Goal: Information Seeking & Learning: Learn about a topic

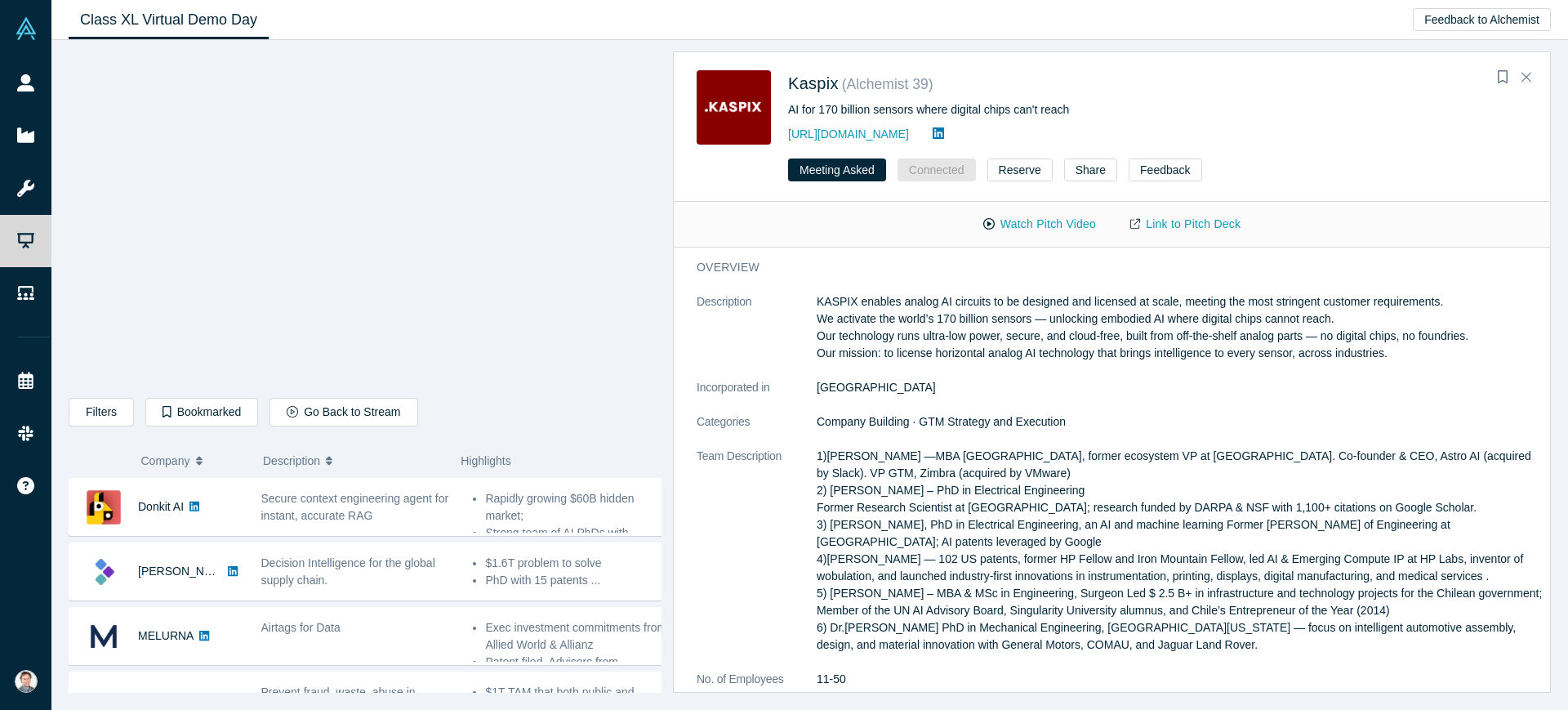
scroll to position [408, 0]
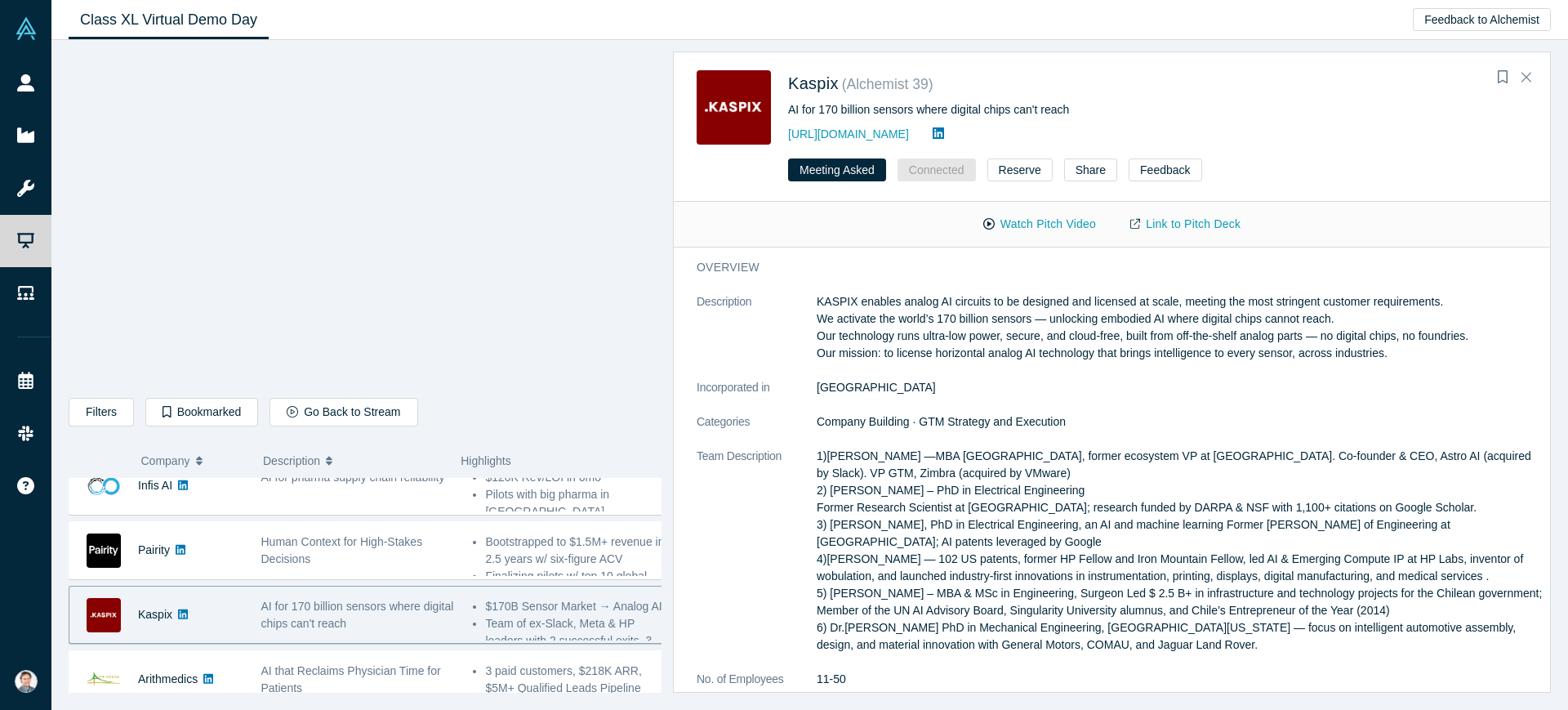
drag, startPoint x: 819, startPoint y: 300, endPoint x: 1401, endPoint y: 356, distance: 584.7
click at [1401, 356] on p "KASPIX enables analog AI circuits to be designed and licensed at scale, meeting…" at bounding box center [1179, 327] width 726 height 69
copy p "KASPIX enables analog AI circuits to be designed and licensed at scale, meeting…"
click at [944, 384] on dd "[GEOGRAPHIC_DATA]" at bounding box center [1179, 387] width 726 height 17
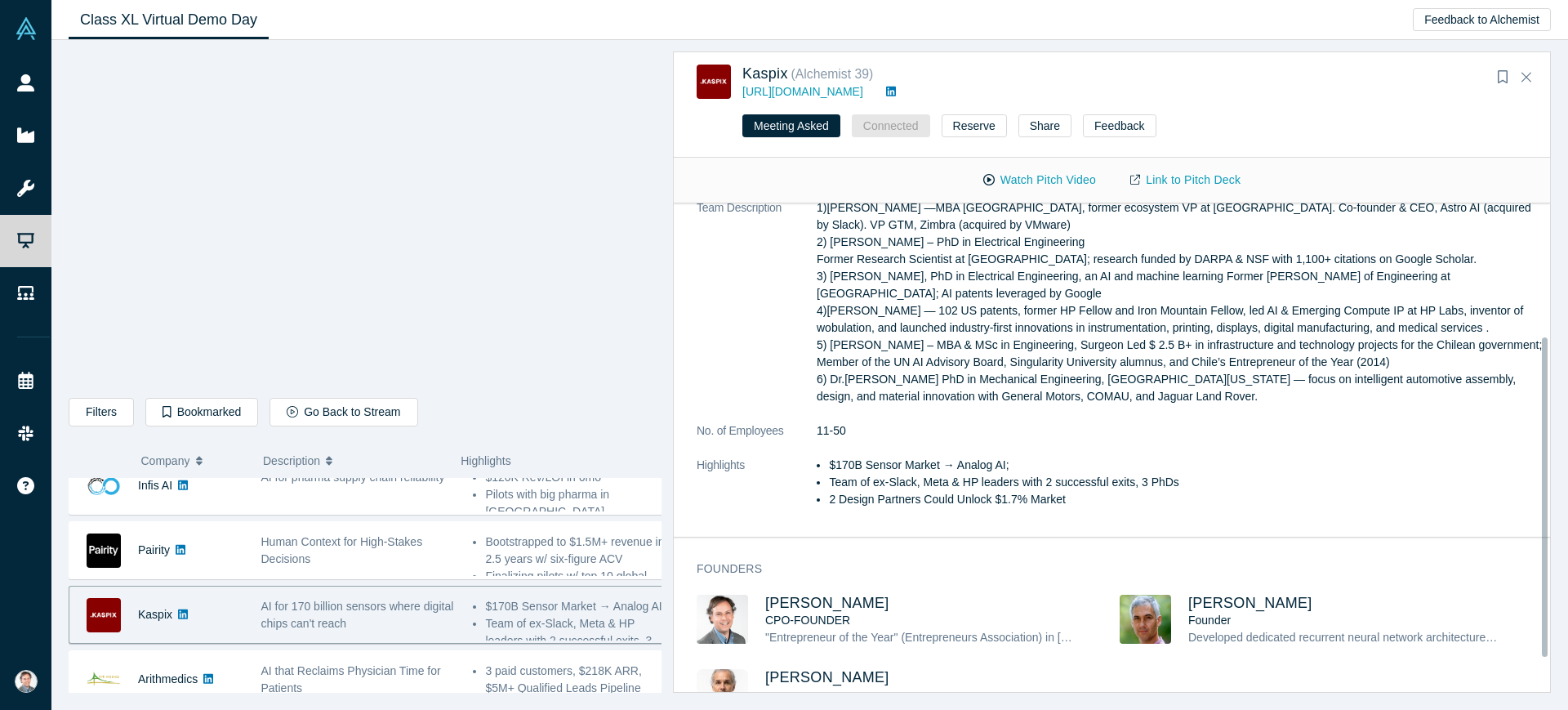
scroll to position [102, 0]
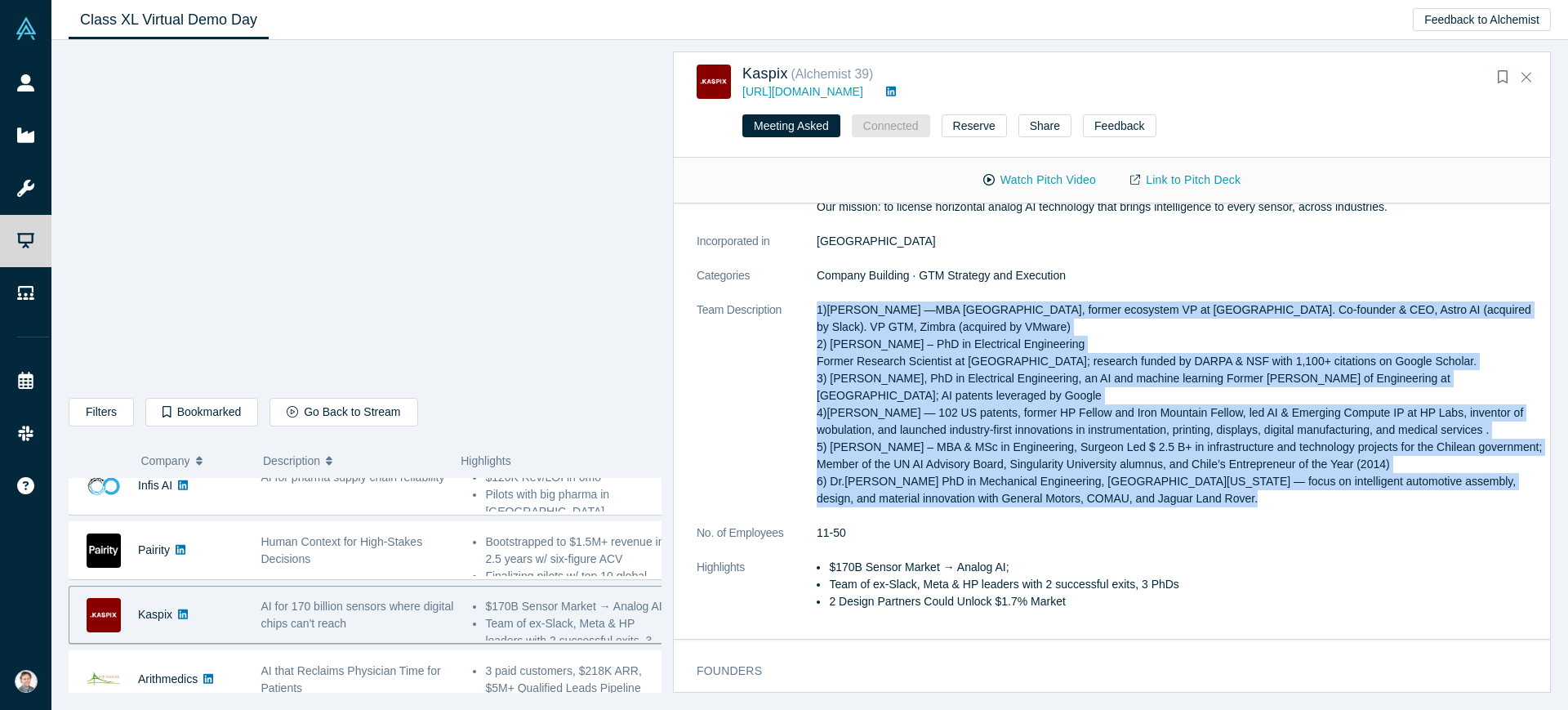
drag, startPoint x: 817, startPoint y: 307, endPoint x: 1067, endPoint y: 466, distance: 296.3
click at [1181, 500] on p "1)[PERSON_NAME] —MBA [GEOGRAPHIC_DATA], former ecosystem VP at [GEOGRAPHIC_DATA…" at bounding box center [1179, 404] width 726 height 206
copy p "9)Lore Ipsumd —SIT Ametcons Adipiscinge, seddoe temporinc UT la Etdol. Ma-aliqu…"
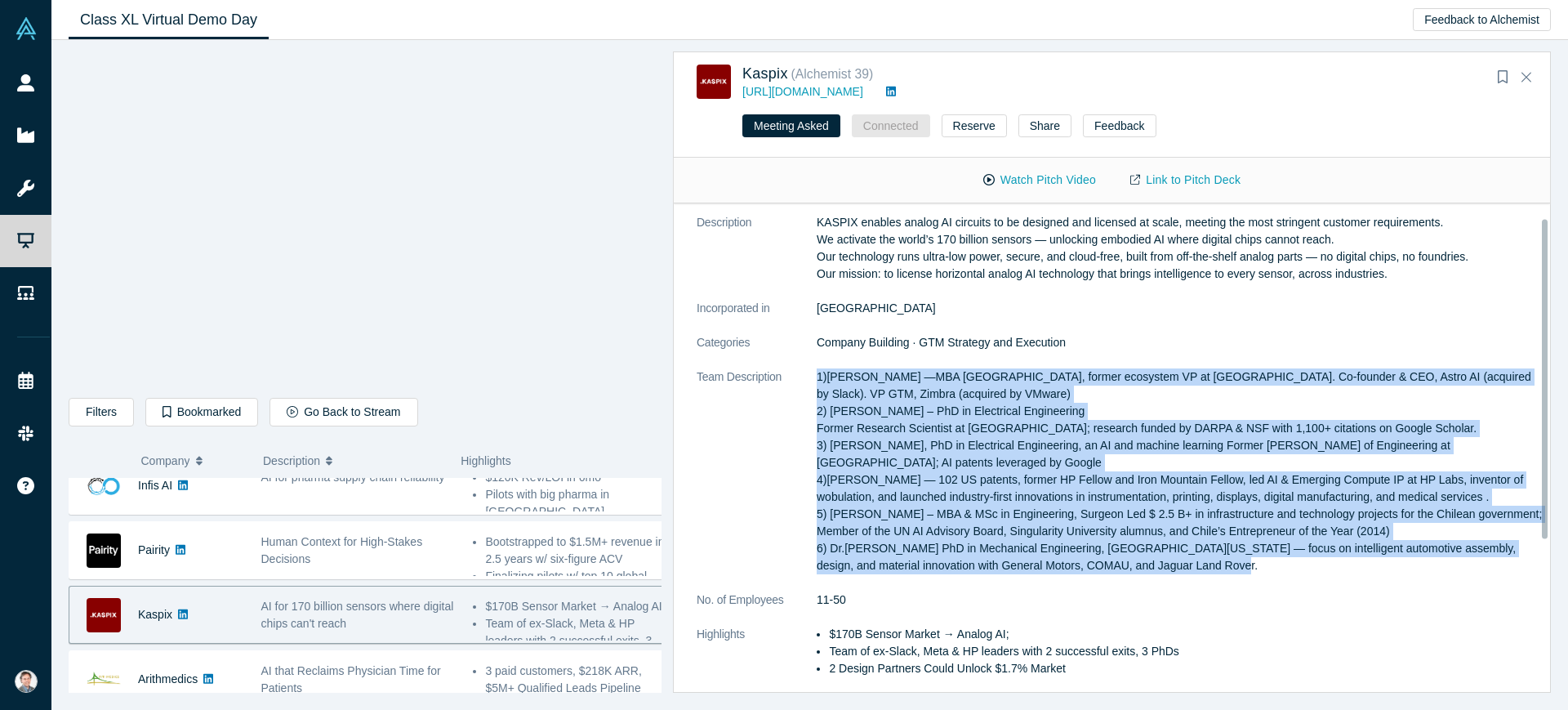
scroll to position [0, 0]
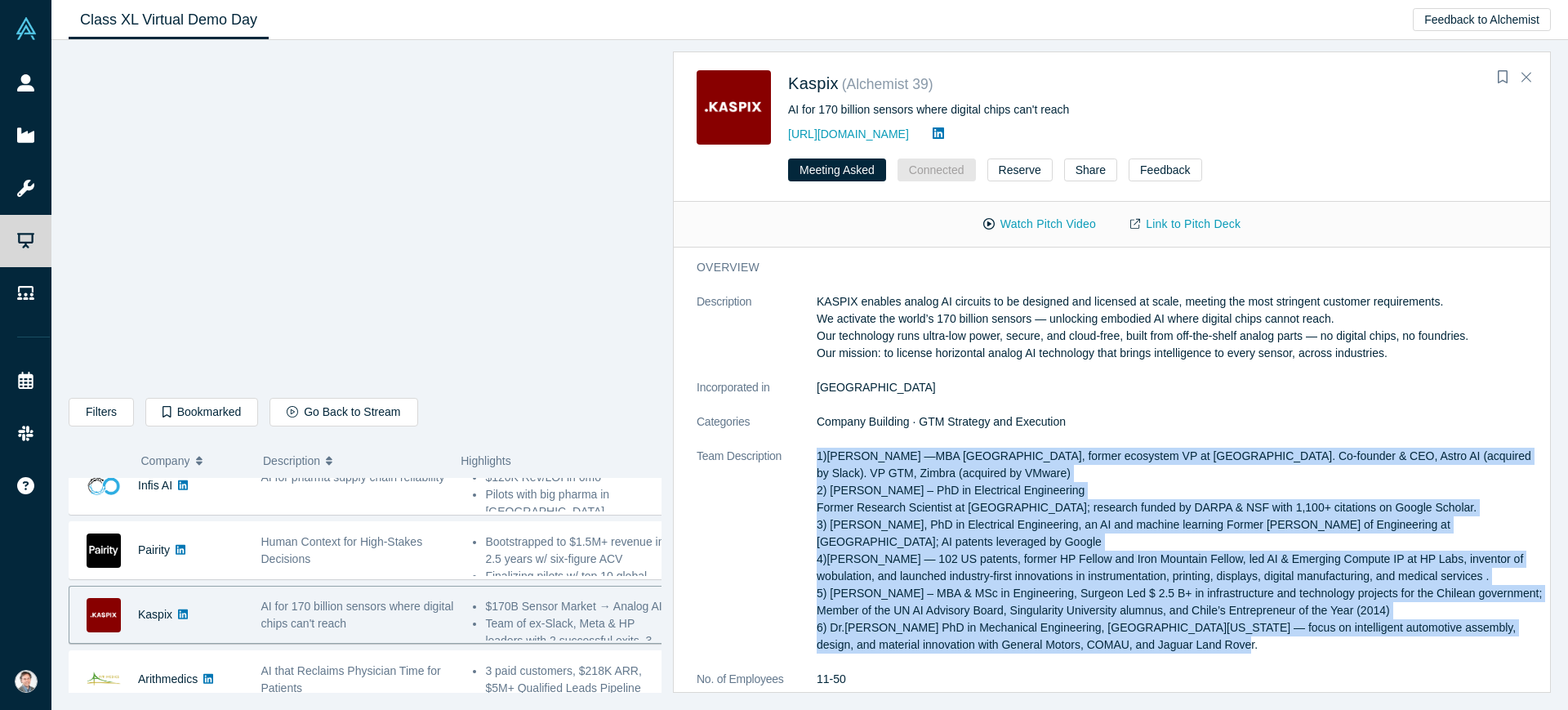
drag, startPoint x: 818, startPoint y: 298, endPoint x: 1394, endPoint y: 357, distance: 579.0
click at [1394, 357] on p "KASPIX enables analog AI circuits to be designed and licensed at scale, meeting…" at bounding box center [1179, 327] width 726 height 69
copy p "KASPIX enables analog AI circuits to be designed and licensed at scale, meeting…"
